Goal: Information Seeking & Learning: Understand process/instructions

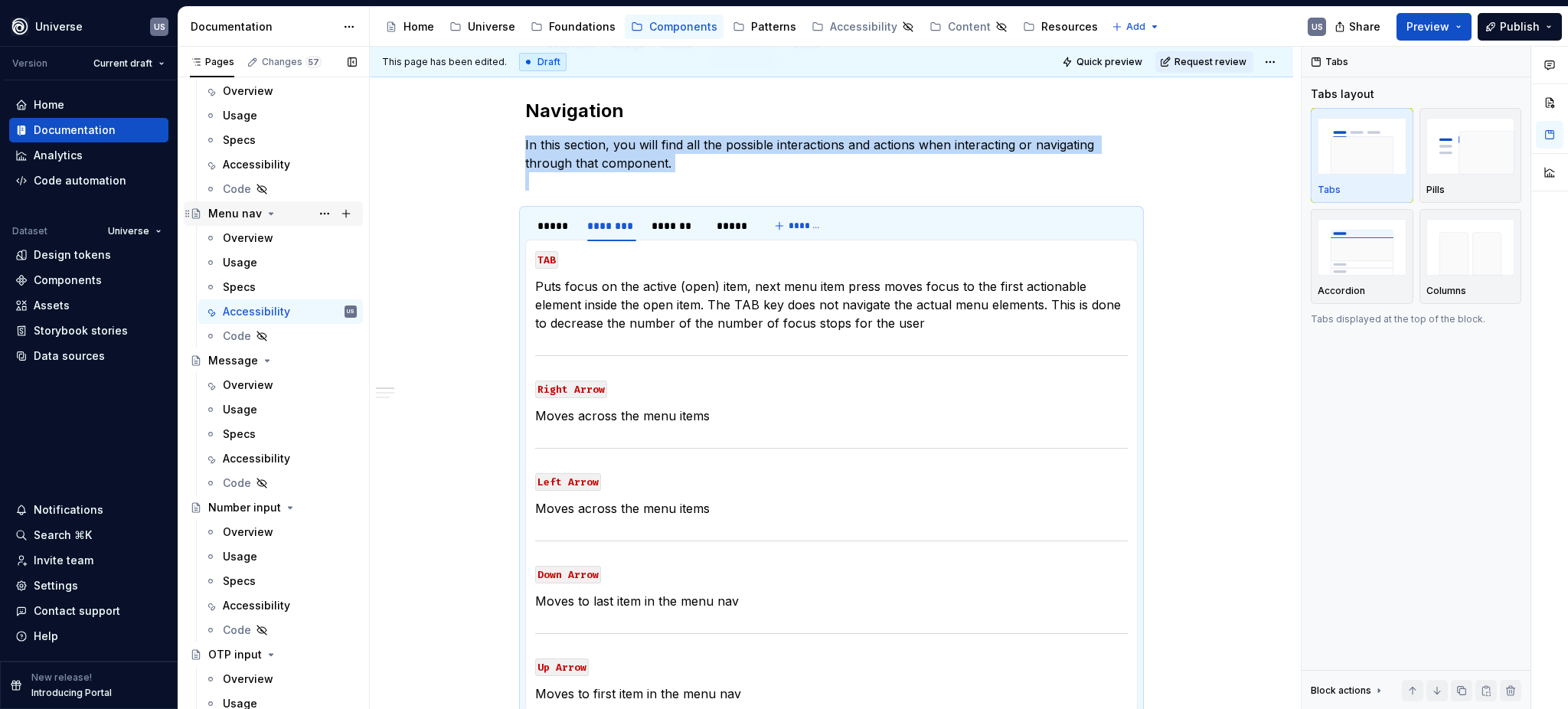
click at [265, 213] on icon "Page tree" at bounding box center [270, 213] width 12 height 12
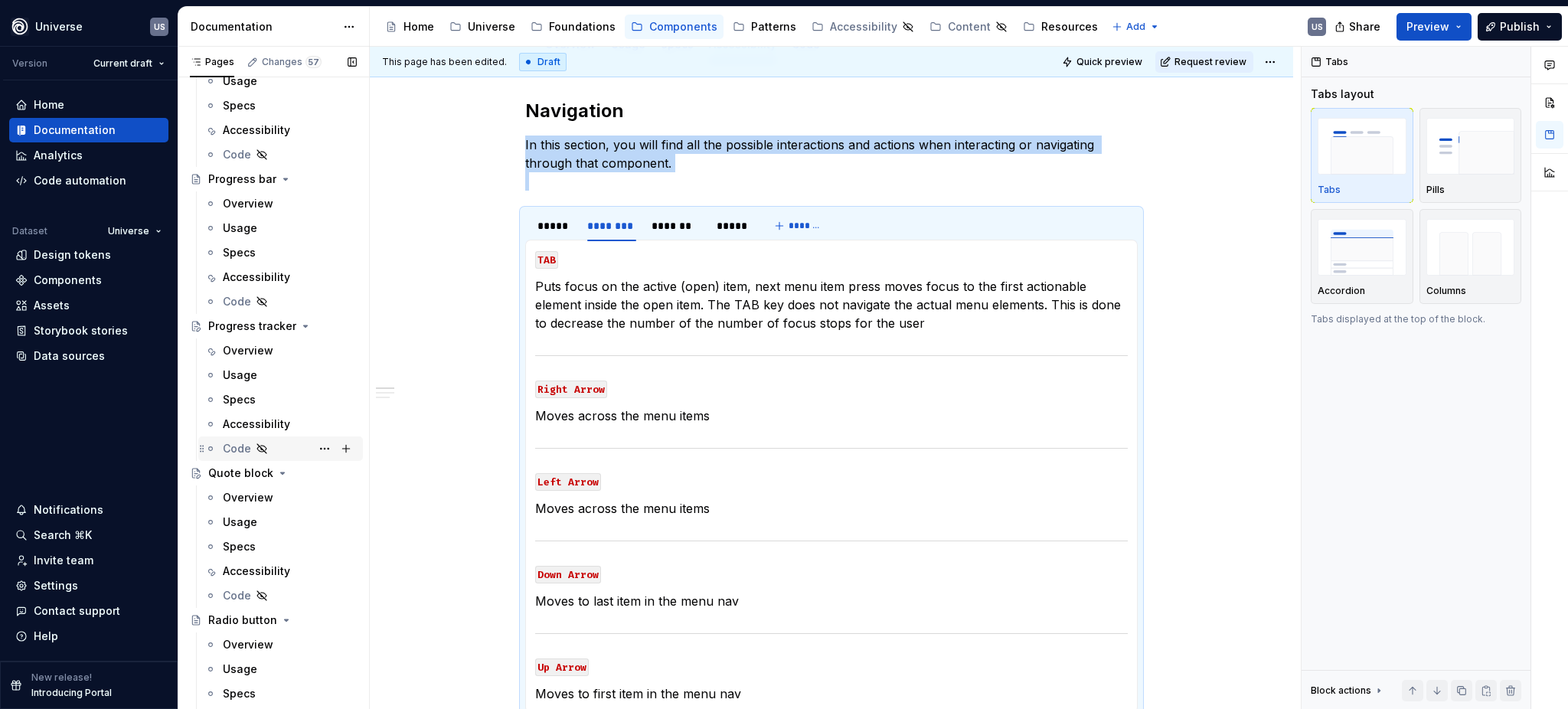
scroll to position [3265, 0]
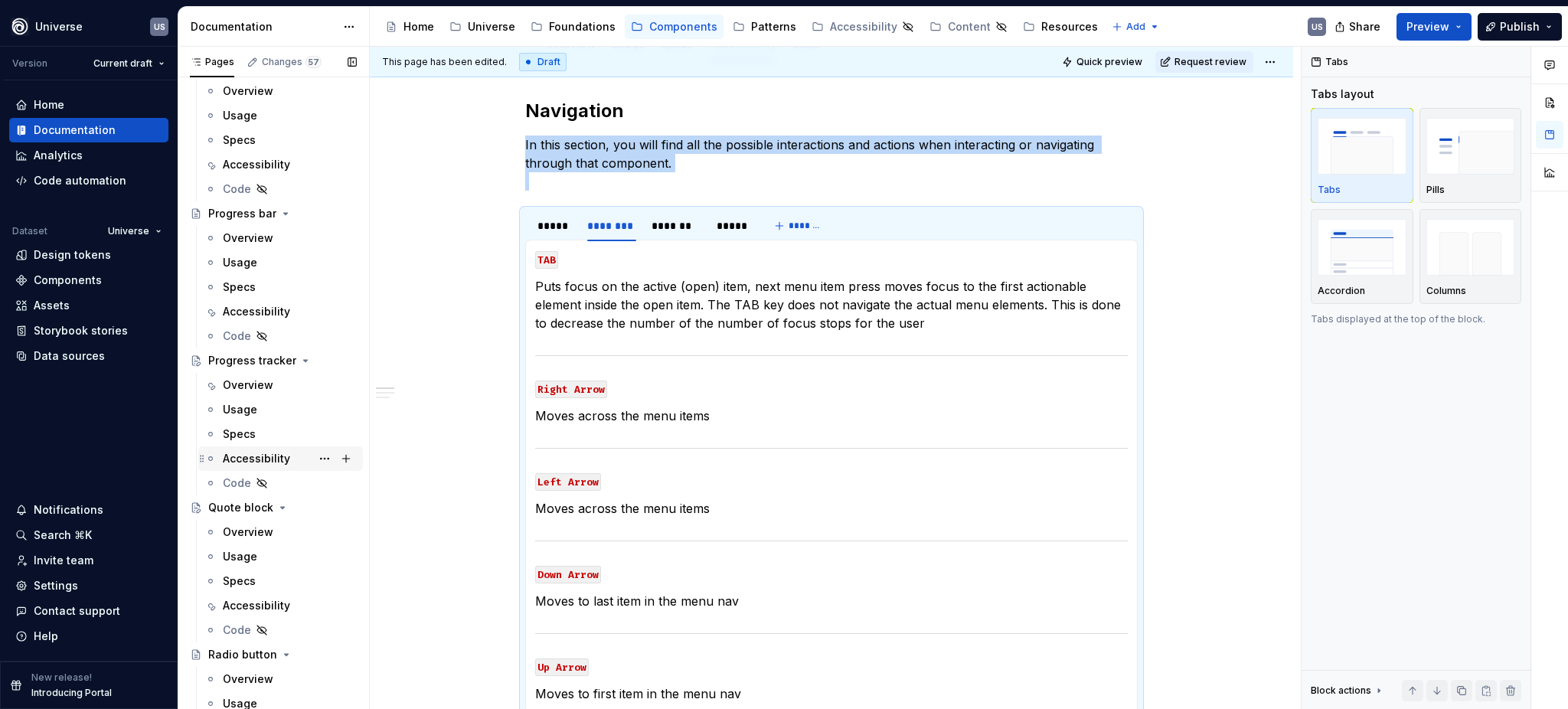
click at [275, 451] on div "Accessibility" at bounding box center [255, 458] width 67 height 16
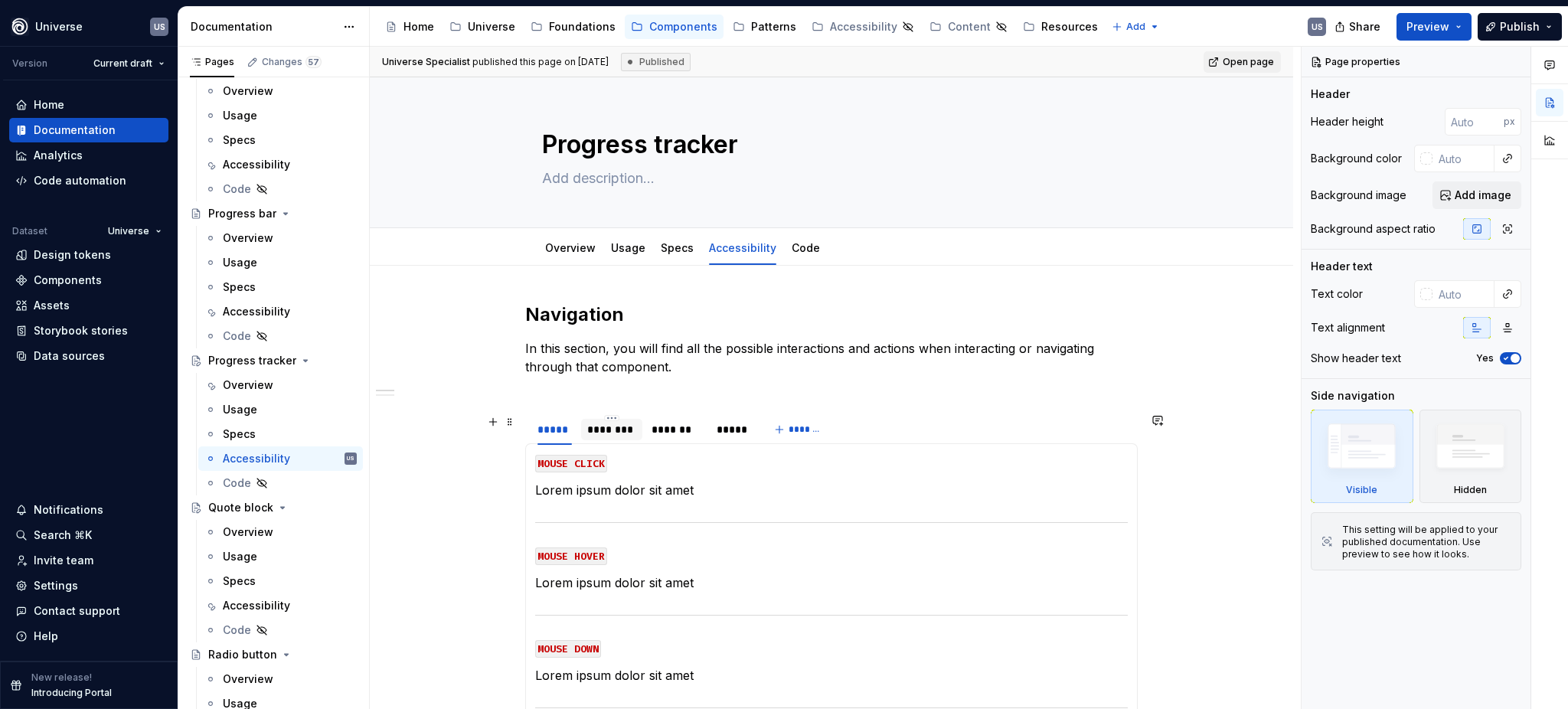
click at [607, 429] on div "********" at bounding box center [611, 429] width 49 height 16
type textarea "*"
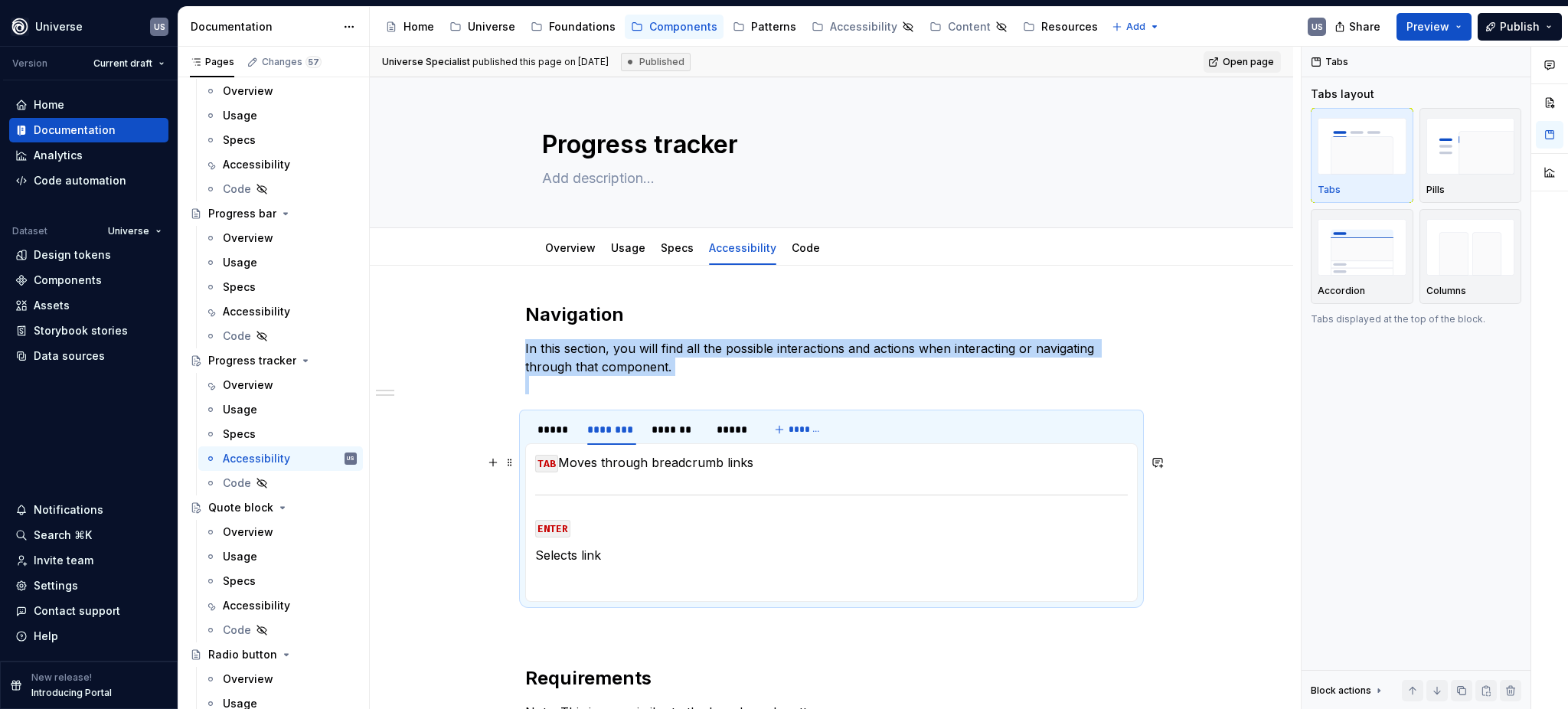
click at [559, 461] on p "TAB Moves through breadcrumb links" at bounding box center [830, 462] width 592 height 18
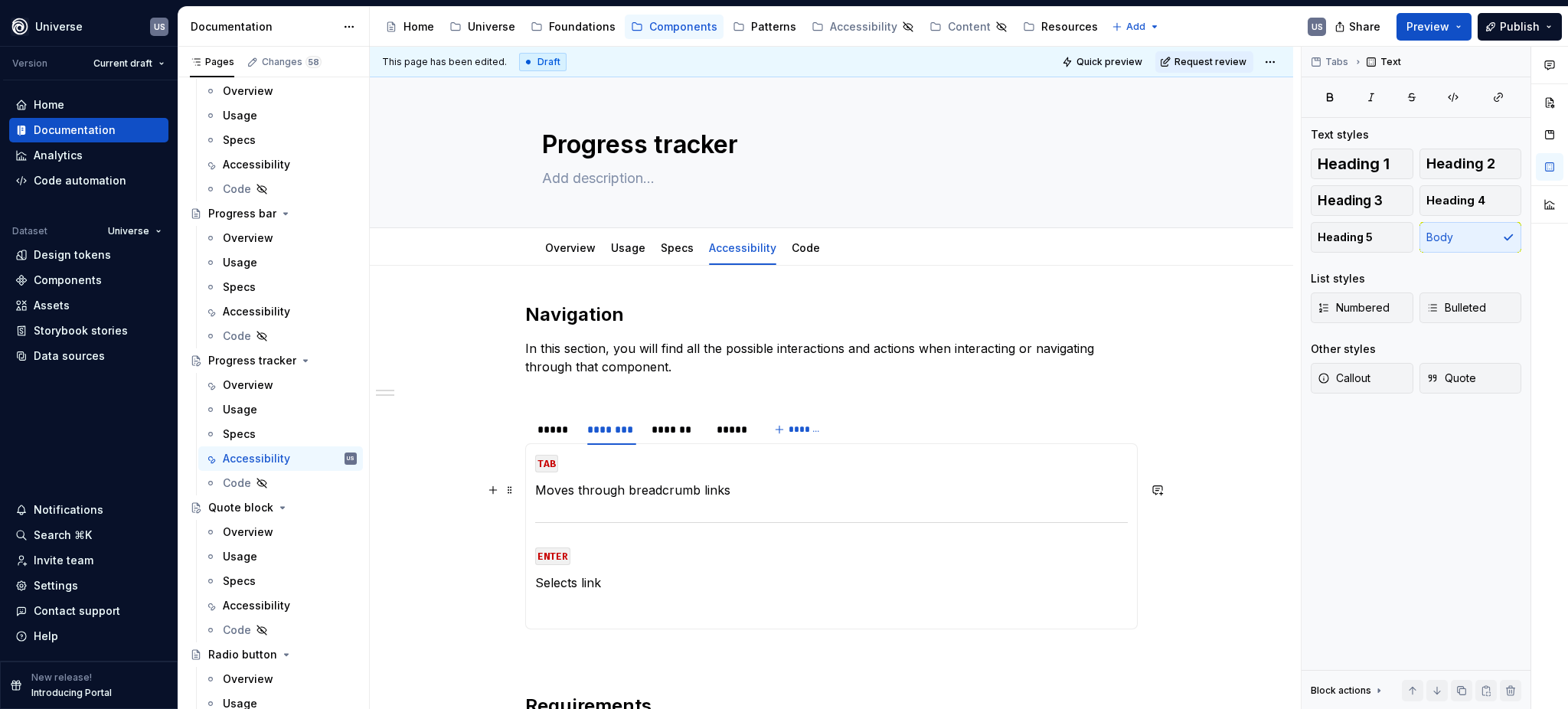
click at [626, 489] on p "Moves through breadcrumb links" at bounding box center [830, 490] width 592 height 18
drag, startPoint x: 623, startPoint y: 490, endPoint x: 694, endPoint y: 491, distance: 71.0
click at [694, 491] on p "Moves through breadcrumb links" at bounding box center [830, 490] width 592 height 18
drag, startPoint x: 659, startPoint y: 485, endPoint x: 701, endPoint y: 490, distance: 42.3
click at [701, 490] on p "Moves through steps links" at bounding box center [830, 490] width 592 height 18
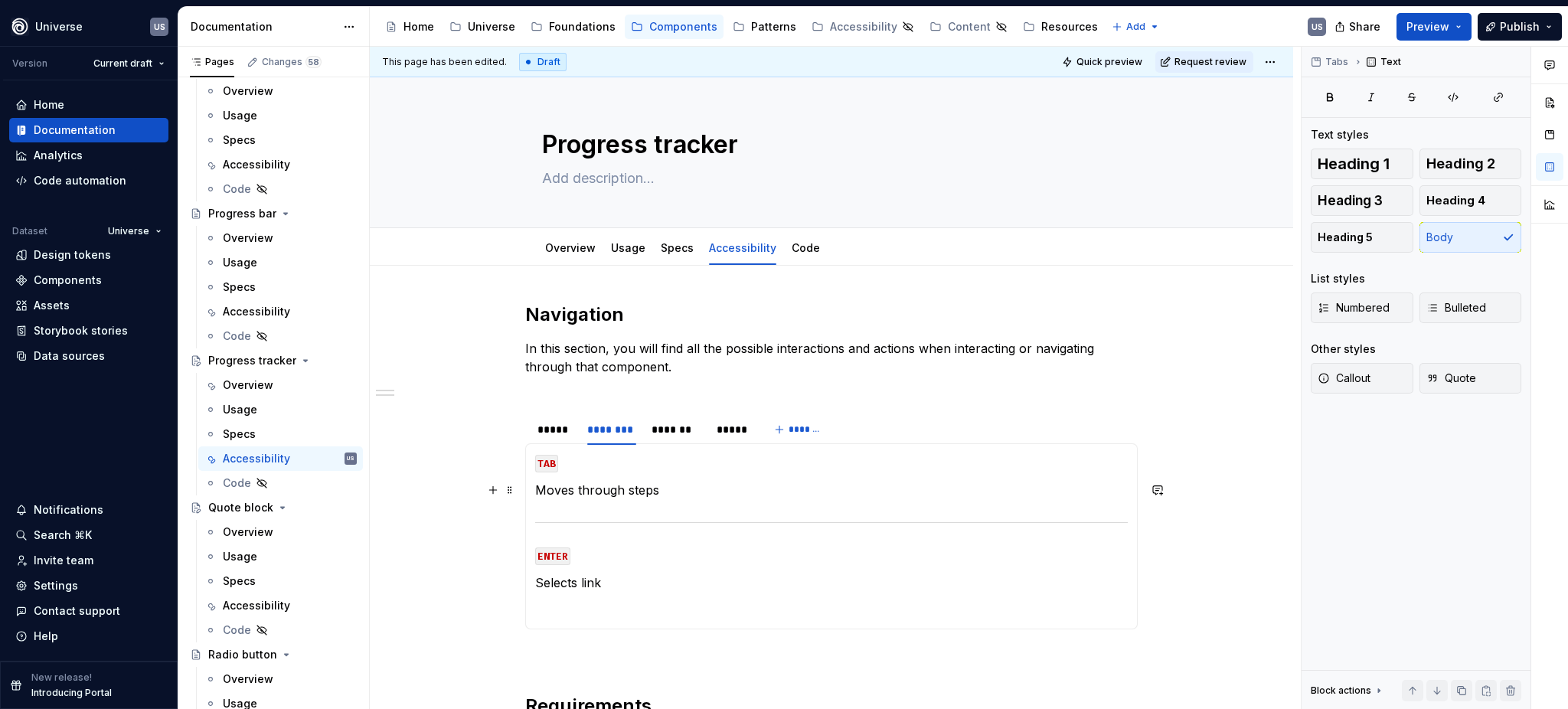
click at [622, 486] on p "Moves through steps" at bounding box center [830, 490] width 592 height 18
click at [577, 489] on p "Moves through the steps" at bounding box center [830, 490] width 592 height 18
click at [614, 585] on p "Selects link" at bounding box center [830, 582] width 592 height 18
drag, startPoint x: 581, startPoint y: 580, endPoint x: 606, endPoint y: 580, distance: 25.0
click at [606, 580] on p "Selects link" at bounding box center [830, 582] width 592 height 18
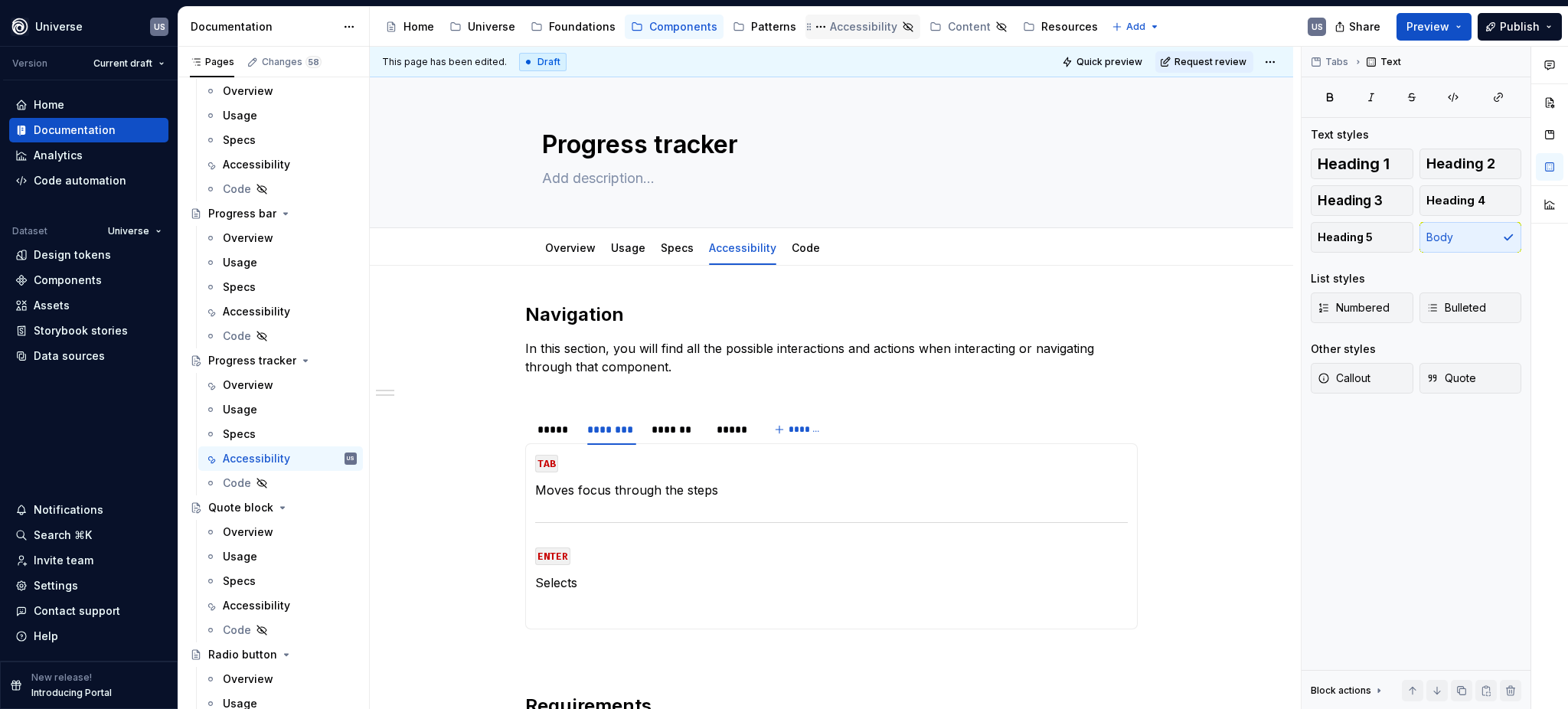
type textarea "*"
